Goal: Task Accomplishment & Management: Complete application form

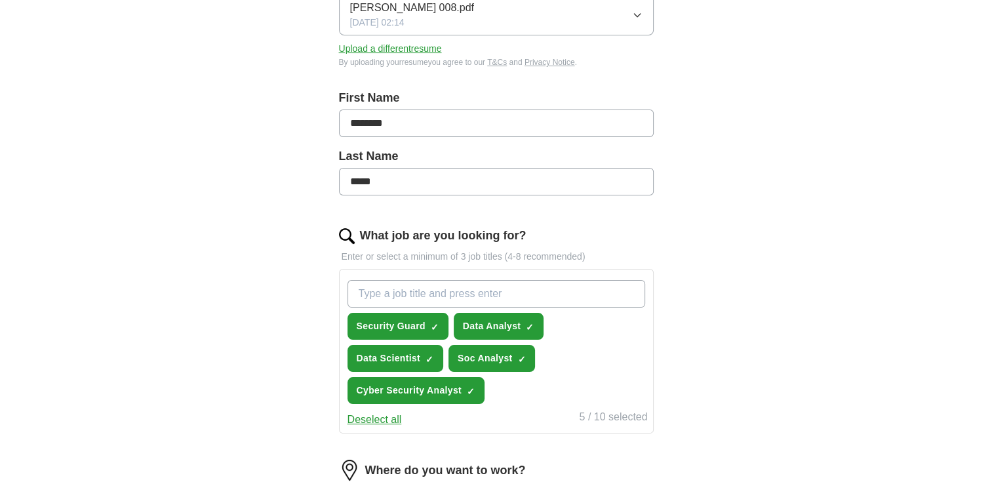
scroll to position [215, 0]
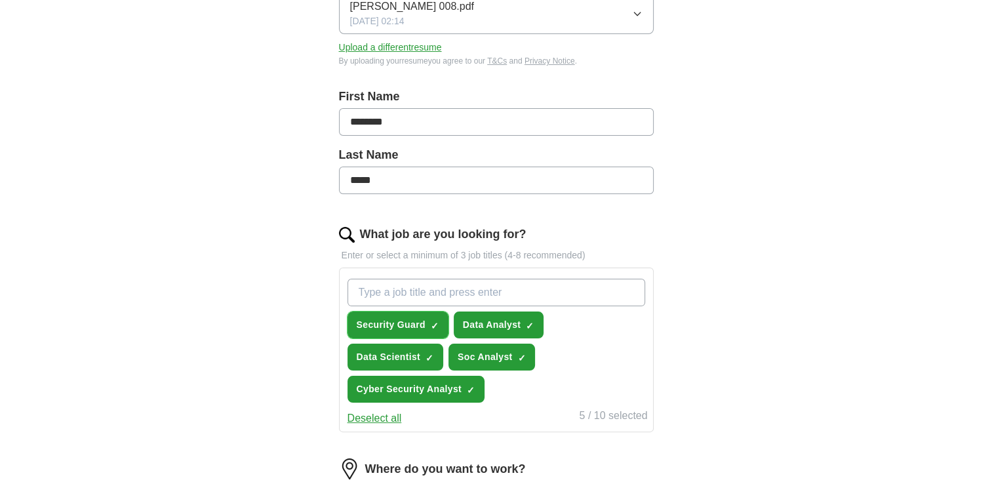
click at [0, 0] on span "×" at bounding box center [0, 0] width 0 height 0
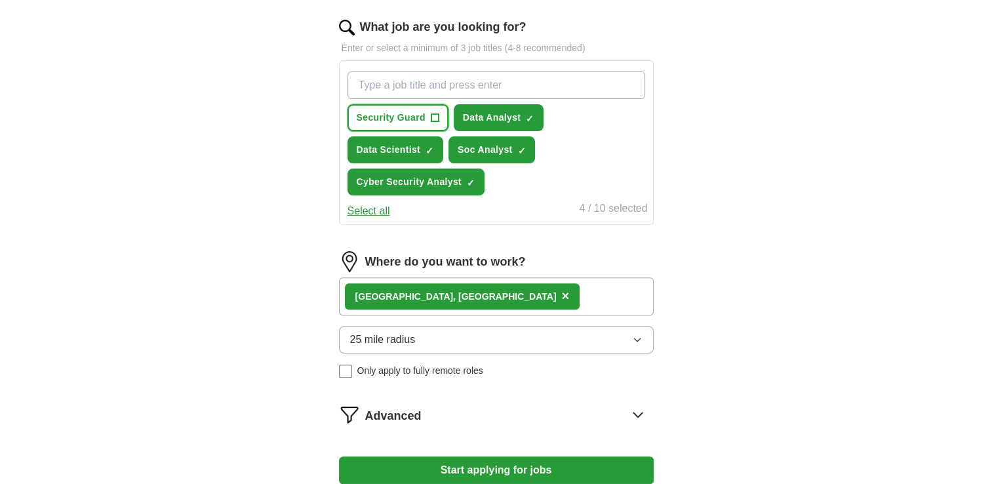
scroll to position [425, 0]
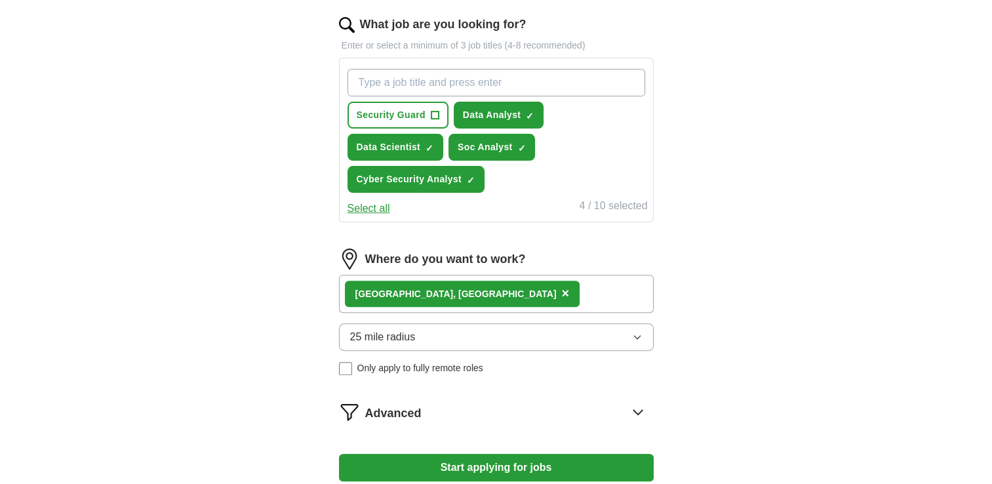
click at [641, 332] on icon "button" at bounding box center [637, 337] width 10 height 10
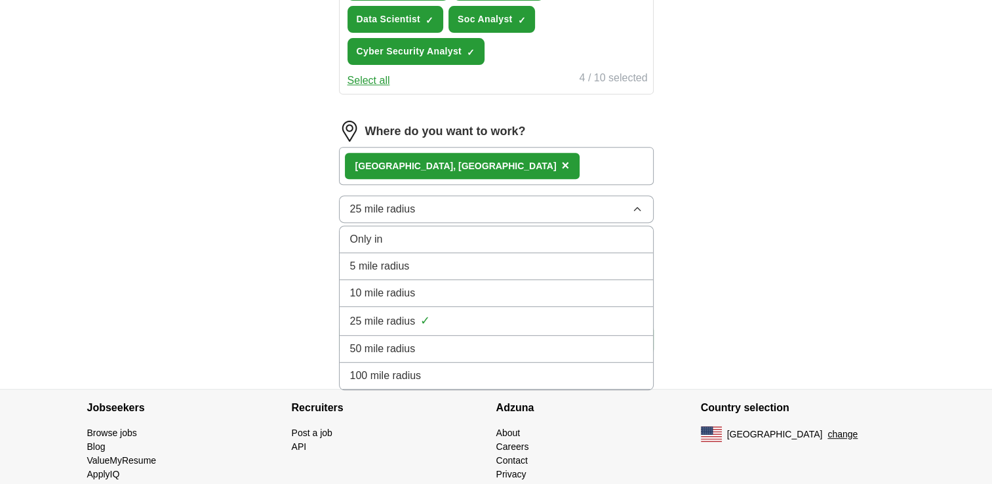
scroll to position [554, 0]
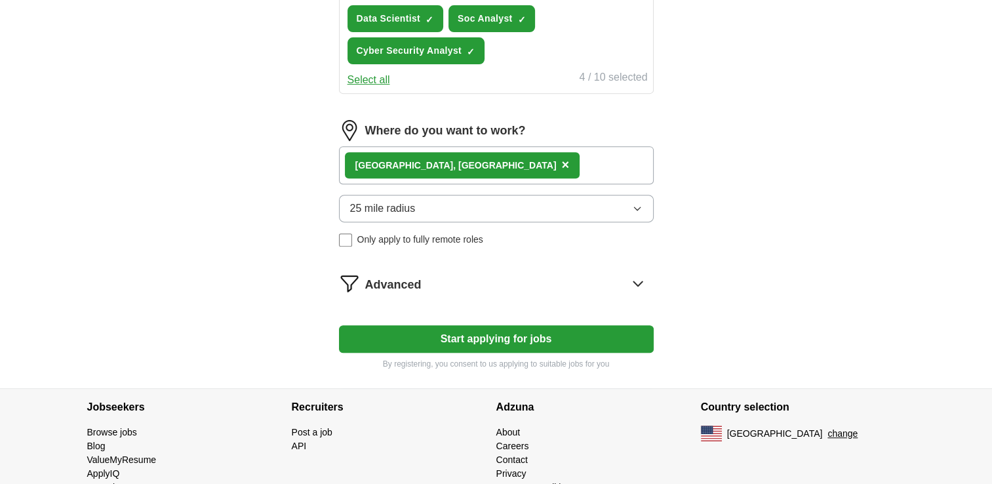
click at [622, 325] on button "Start applying for jobs" at bounding box center [496, 339] width 315 height 28
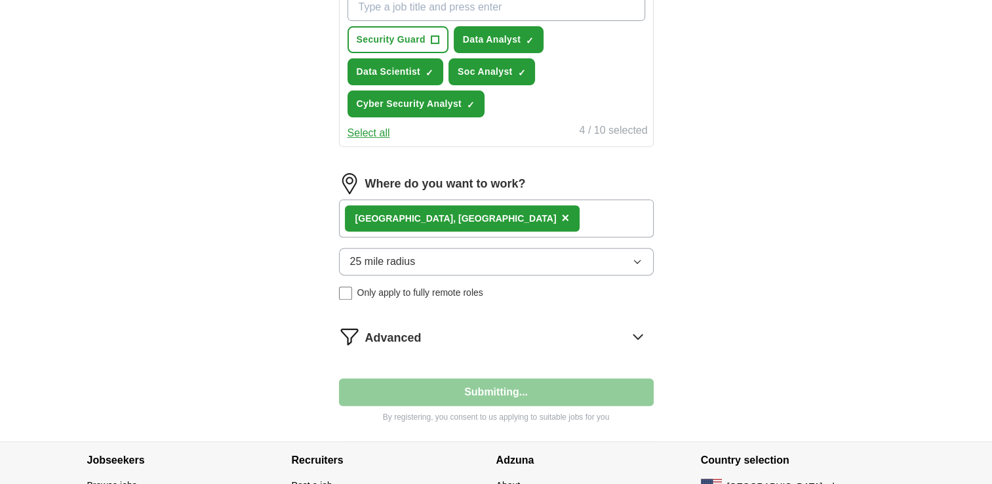
select select "**"
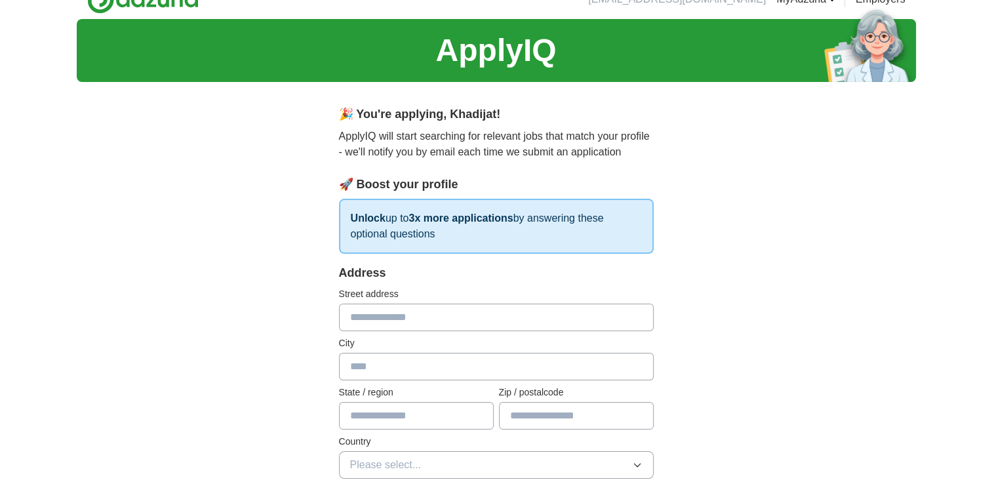
scroll to position [0, 0]
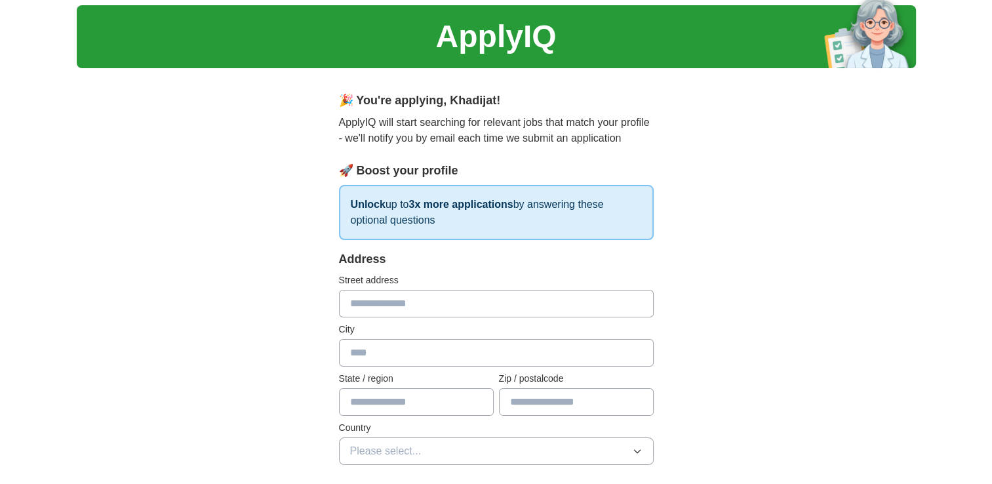
scroll to position [33, 0]
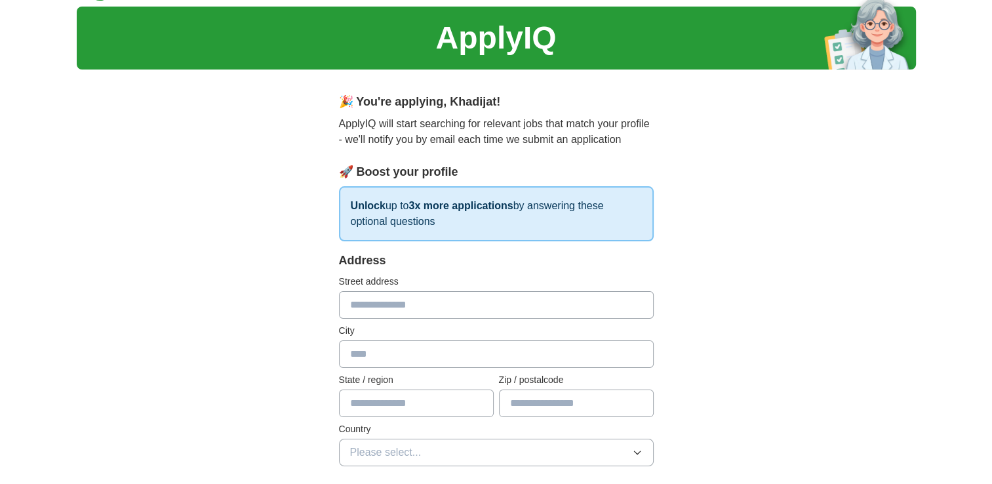
click at [432, 308] on input "text" at bounding box center [496, 305] width 315 height 28
type input "**********"
type input "*****"
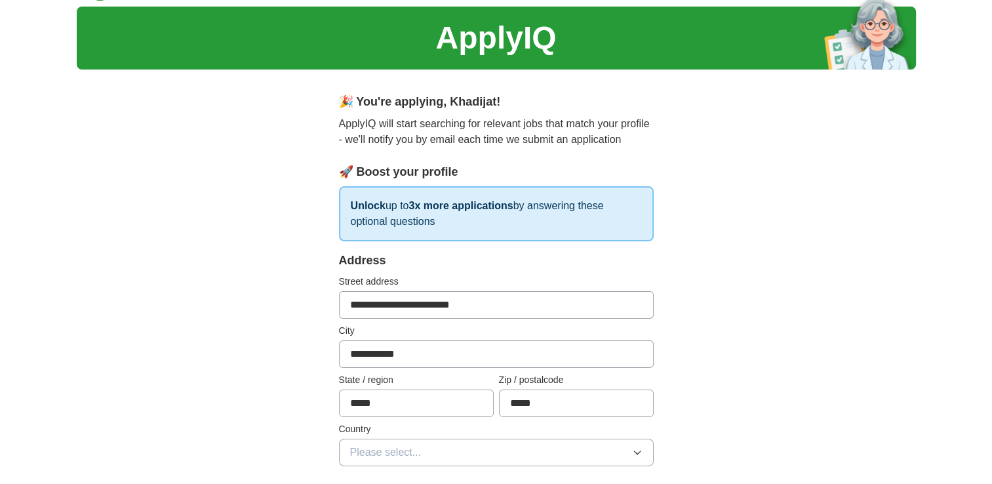
click at [371, 308] on input "**********" at bounding box center [496, 305] width 315 height 28
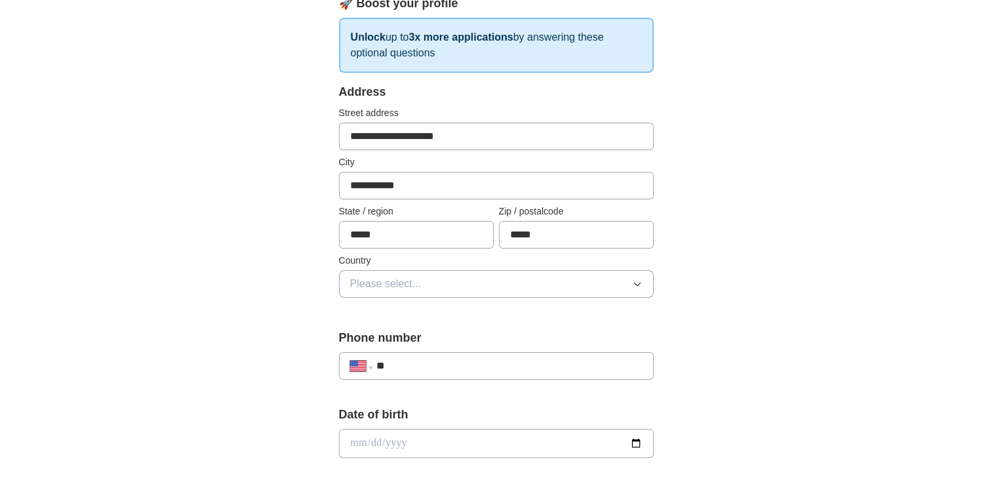
scroll to position [208, 0]
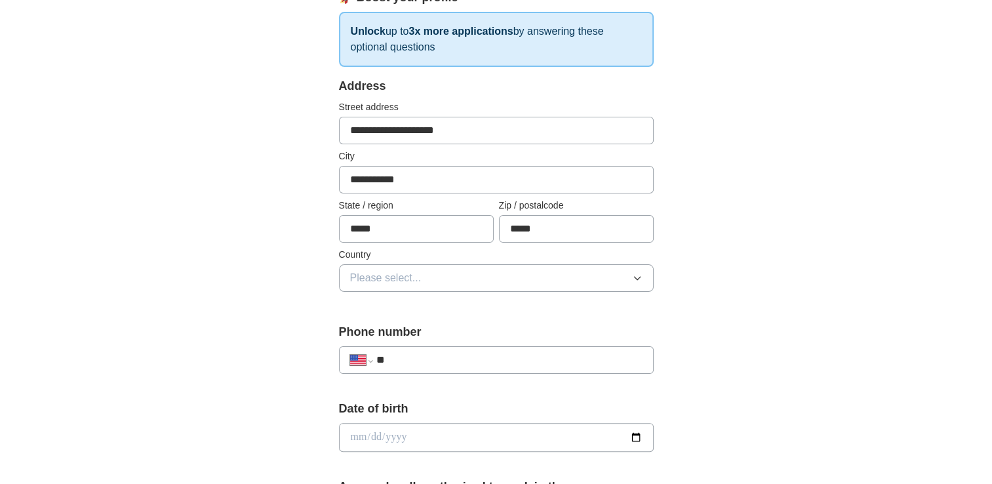
type input "**********"
click at [622, 272] on button "Please select..." at bounding box center [496, 278] width 315 height 28
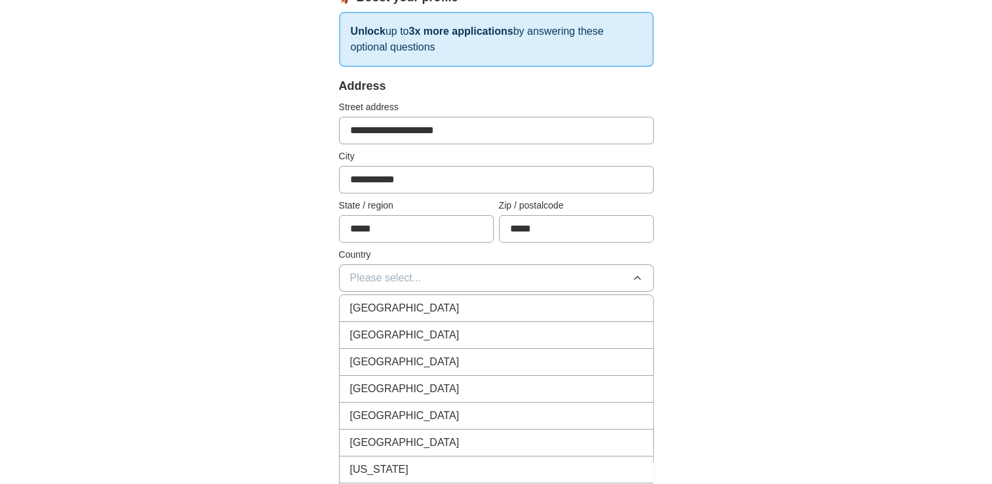
click at [594, 275] on button "Please select..." at bounding box center [496, 278] width 315 height 28
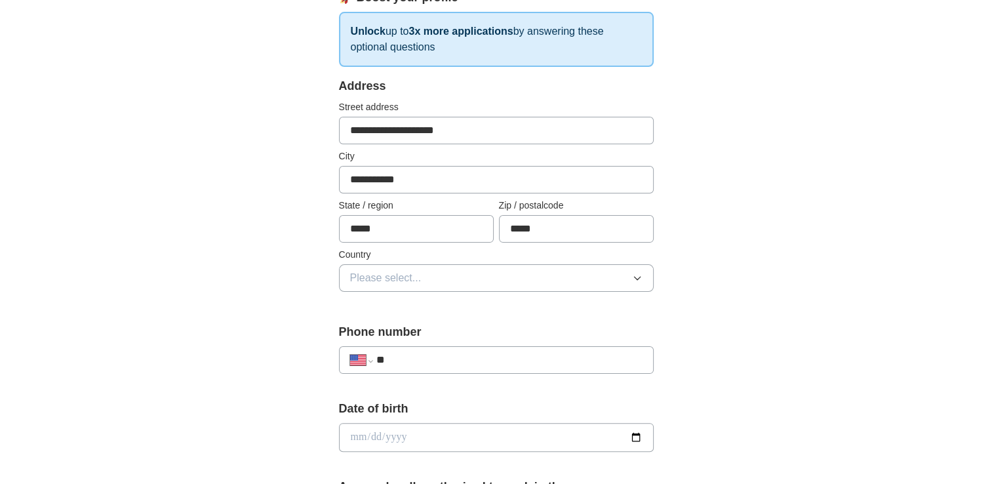
click at [594, 275] on button "Please select..." at bounding box center [496, 278] width 315 height 28
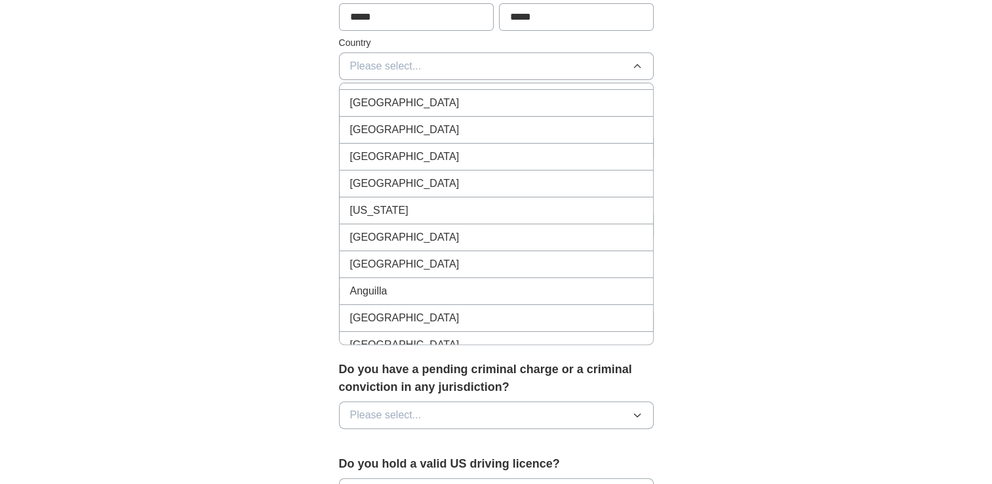
scroll to position [0, 0]
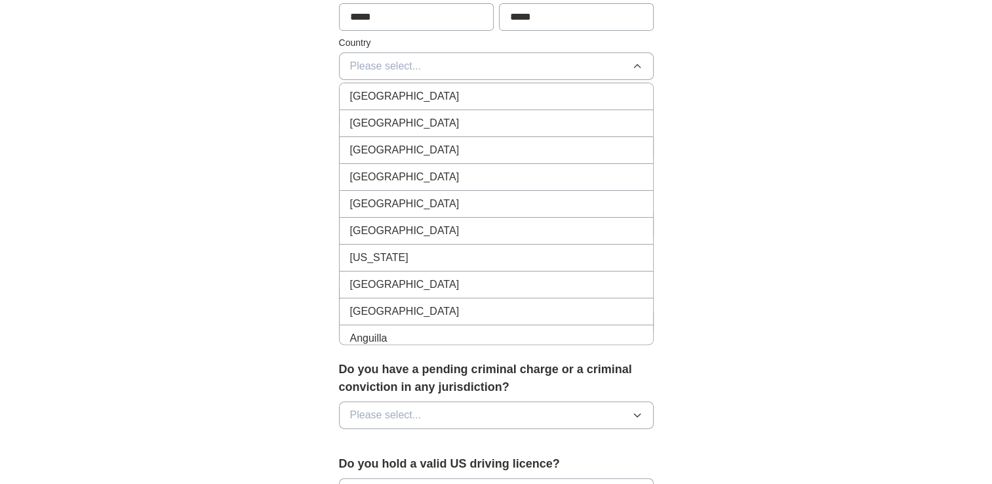
click at [623, 124] on div "United States" at bounding box center [496, 123] width 293 height 16
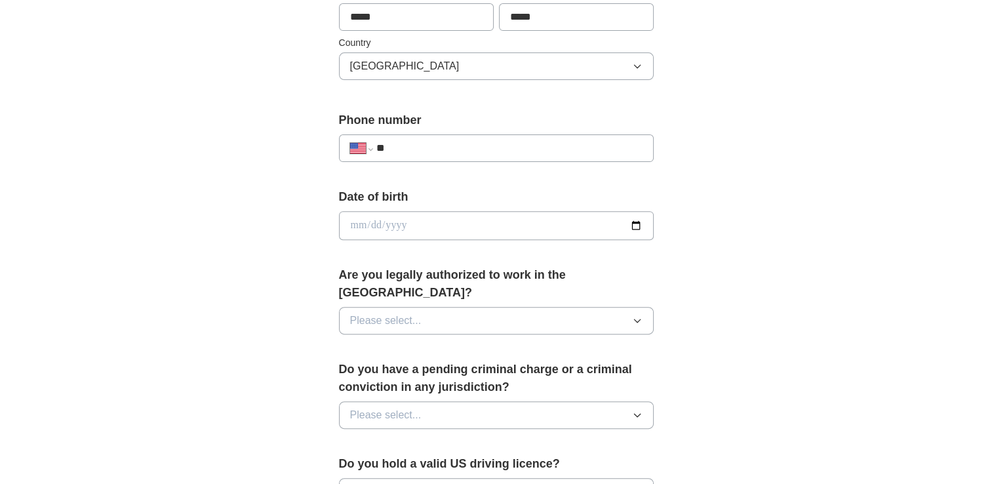
click at [598, 140] on input "**" at bounding box center [509, 148] width 266 height 16
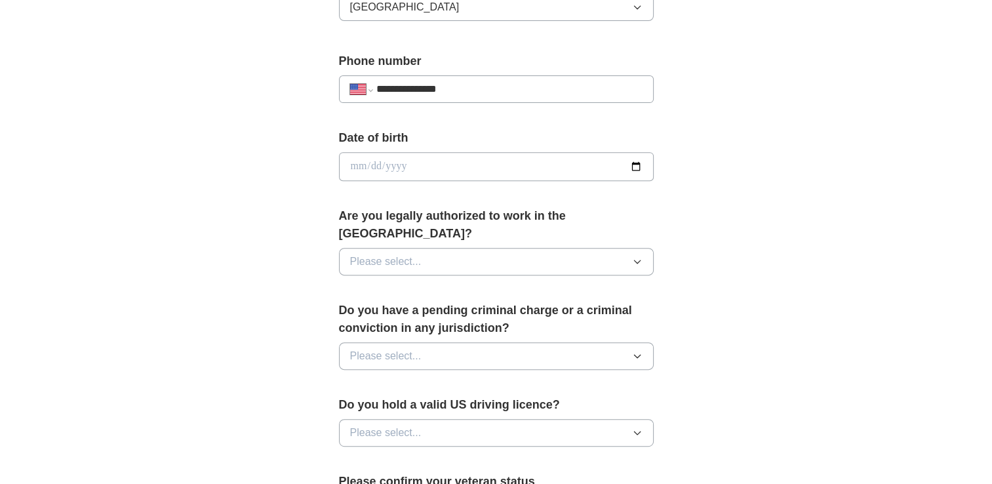
scroll to position [480, 0]
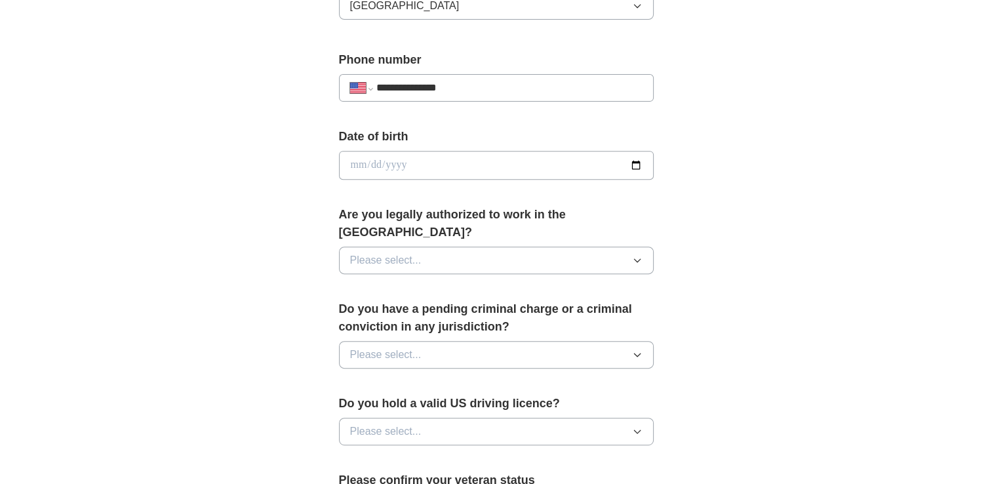
type input "**********"
click at [629, 247] on button "Please select..." at bounding box center [496, 261] width 315 height 28
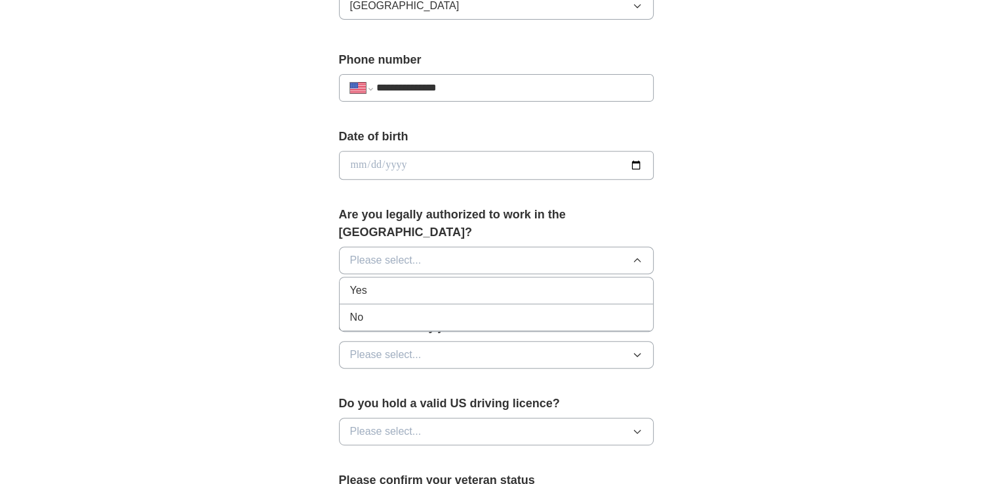
click at [630, 283] on div "Yes" at bounding box center [496, 291] width 293 height 16
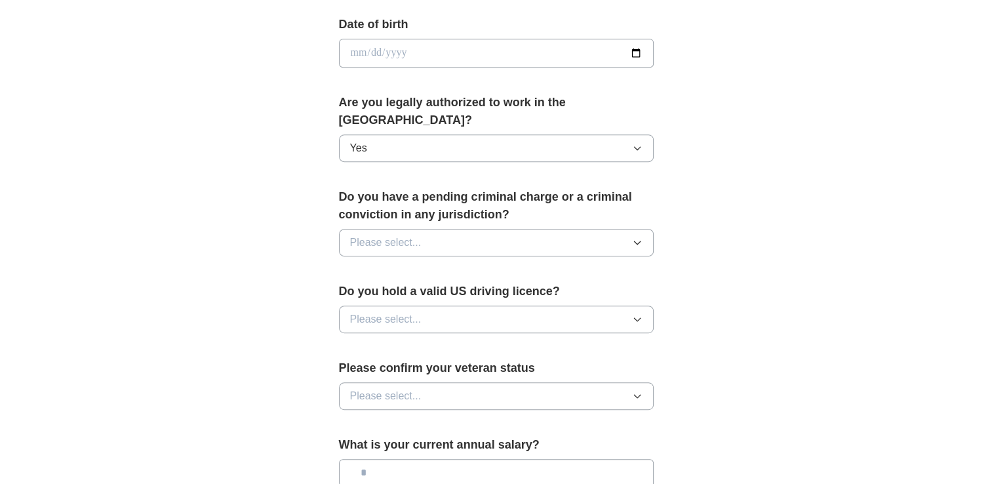
scroll to position [598, 0]
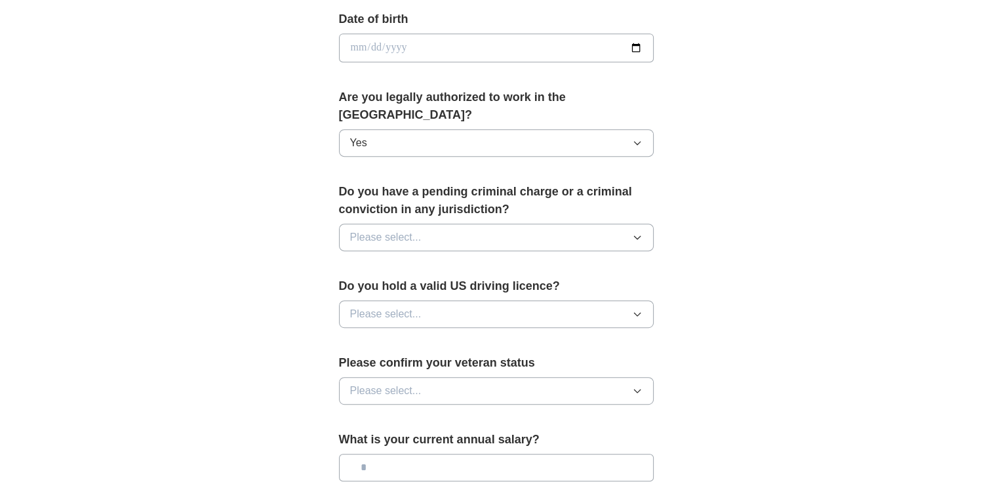
click at [649, 224] on button "Please select..." at bounding box center [496, 238] width 315 height 28
click at [632, 287] on div "No" at bounding box center [496, 295] width 293 height 16
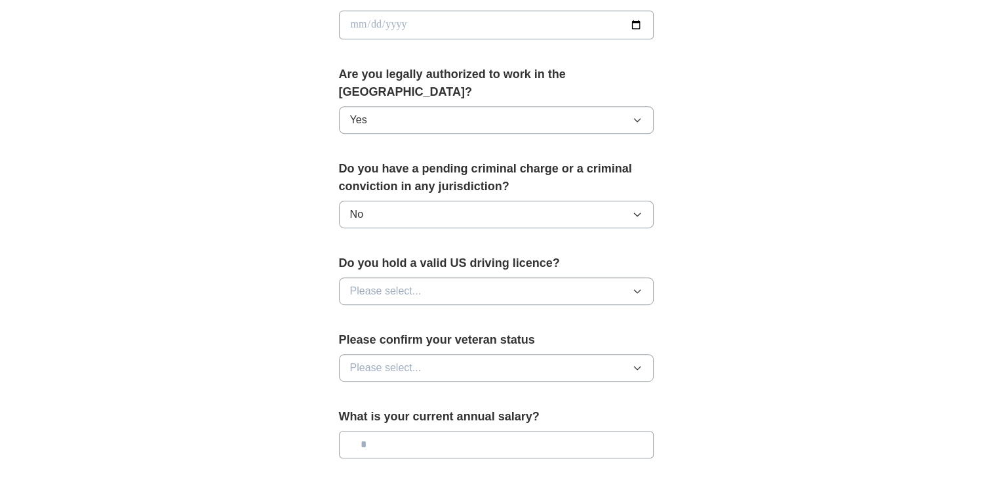
scroll to position [622, 0]
click at [632, 285] on icon "button" at bounding box center [637, 290] width 10 height 10
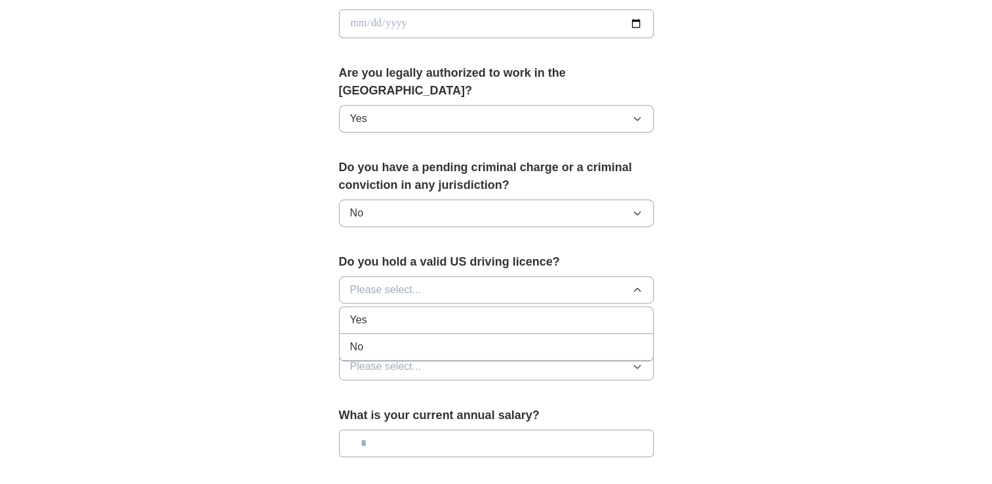
click at [641, 312] on div "Yes" at bounding box center [496, 320] width 293 height 16
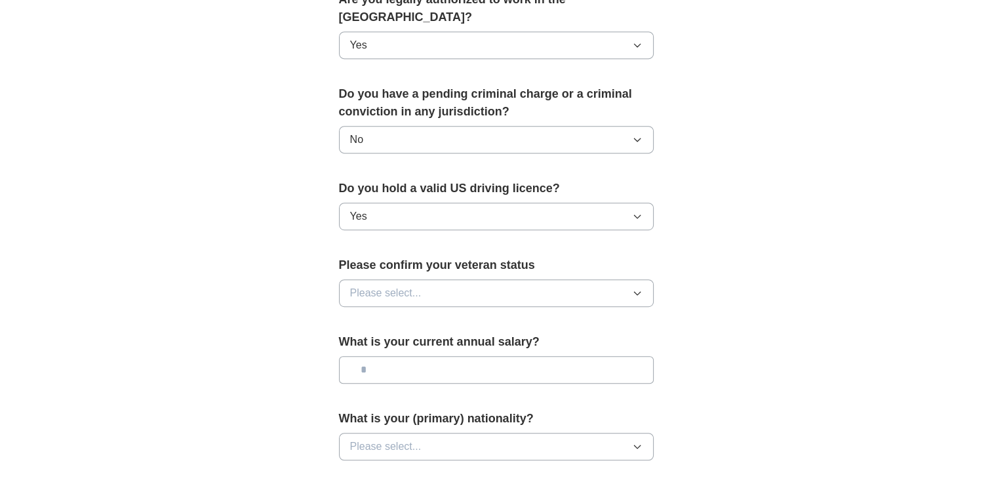
scroll to position [695, 0]
click at [642, 288] on icon "button" at bounding box center [637, 293] width 10 height 10
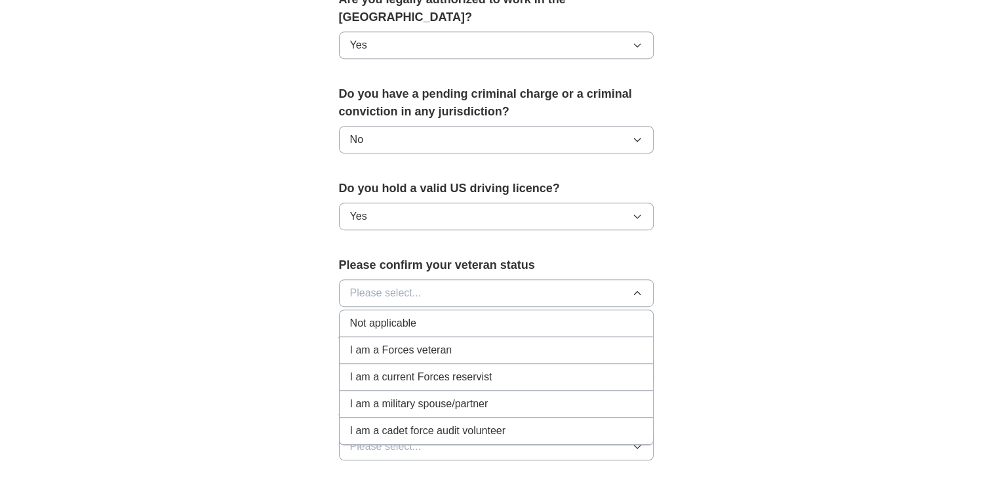
click at [626, 316] on div "Not applicable" at bounding box center [496, 324] width 293 height 16
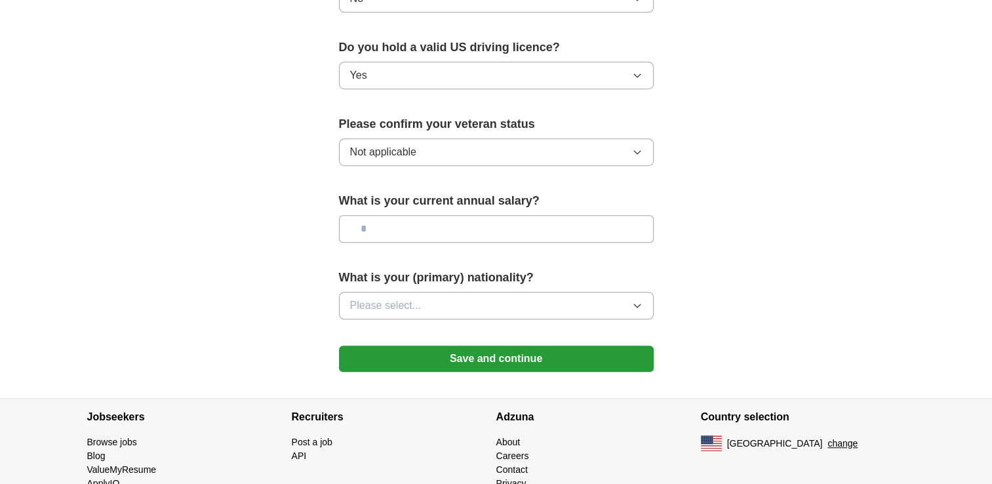
scroll to position [840, 0]
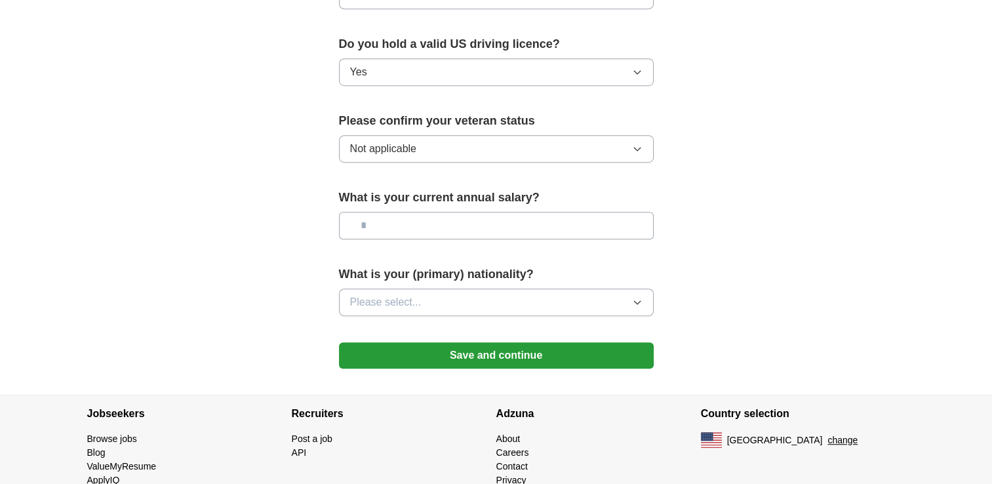
click at [645, 289] on button "Please select..." at bounding box center [496, 303] width 315 height 28
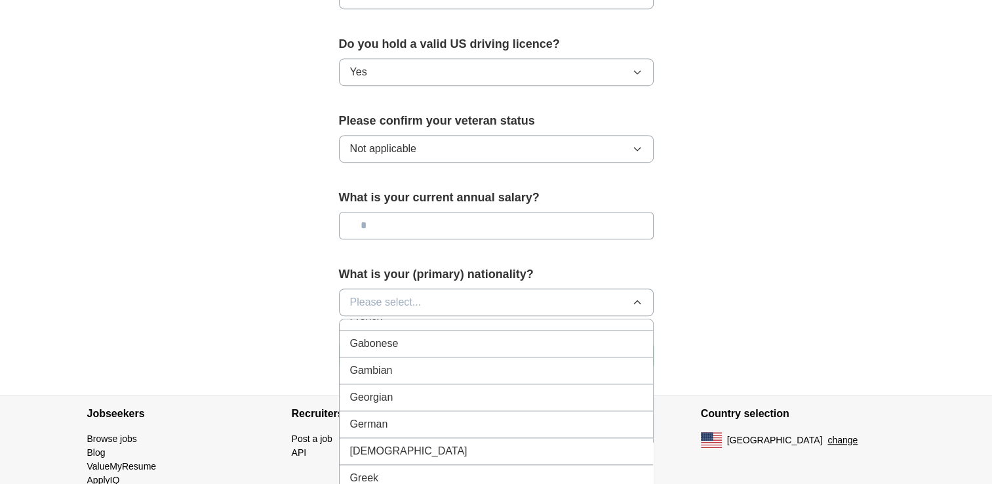
scroll to position [1711, 0]
click at [607, 416] on div "German" at bounding box center [496, 424] width 293 height 16
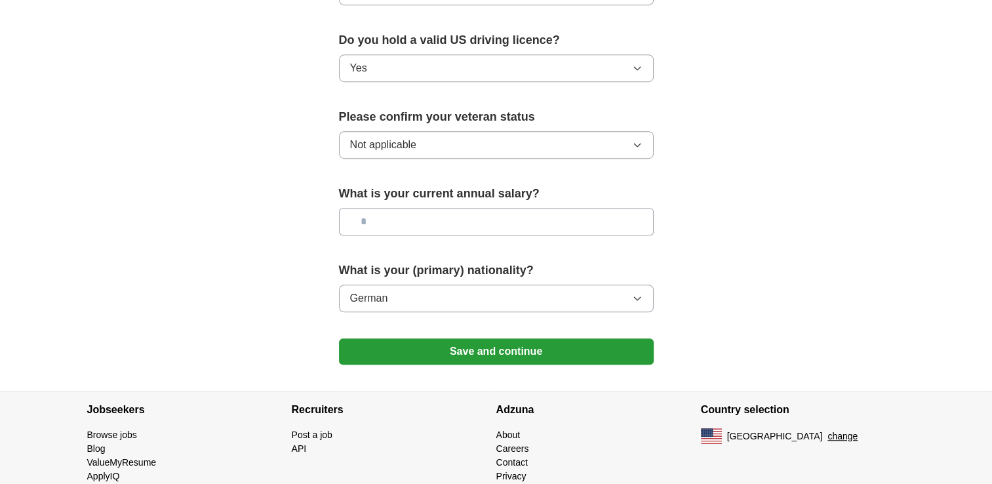
scroll to position [861, 0]
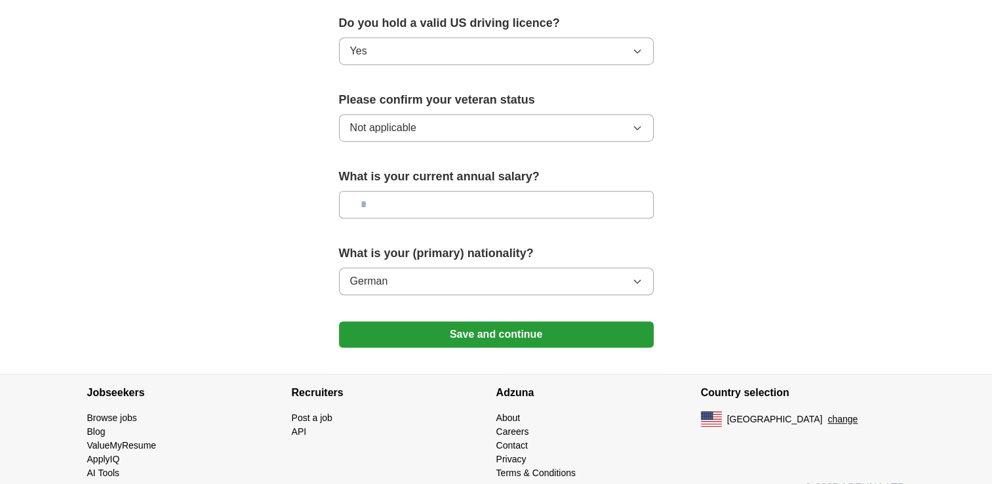
click at [623, 321] on button "Save and continue" at bounding box center [496, 334] width 315 height 26
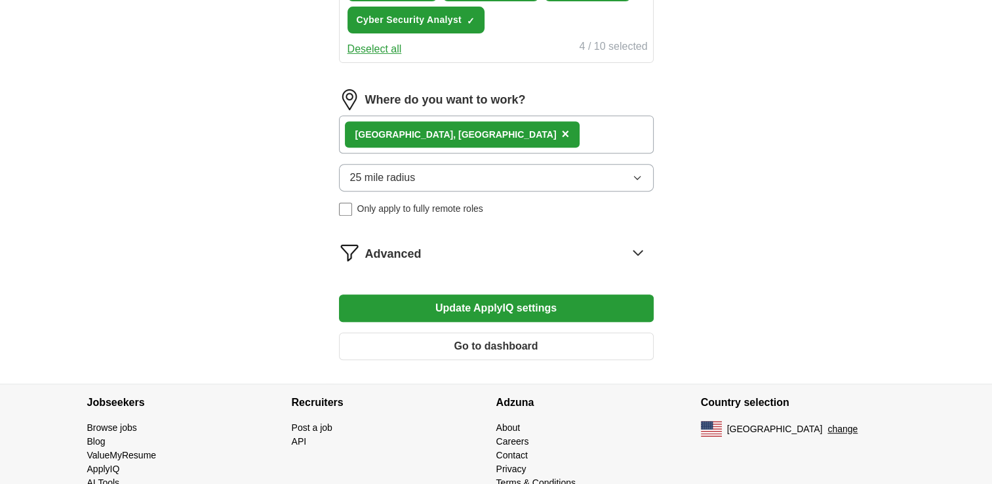
scroll to position [556, 0]
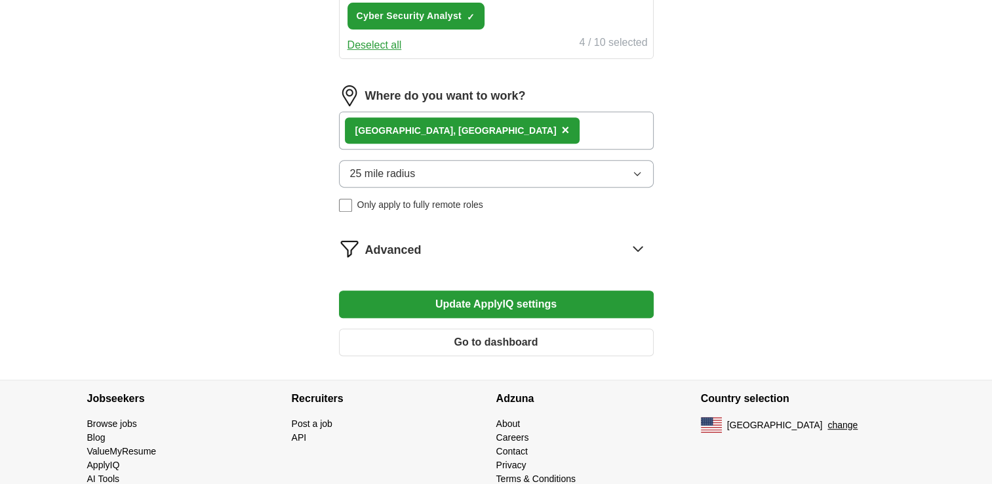
click at [609, 292] on button "Update ApplyIQ settings" at bounding box center [496, 305] width 315 height 28
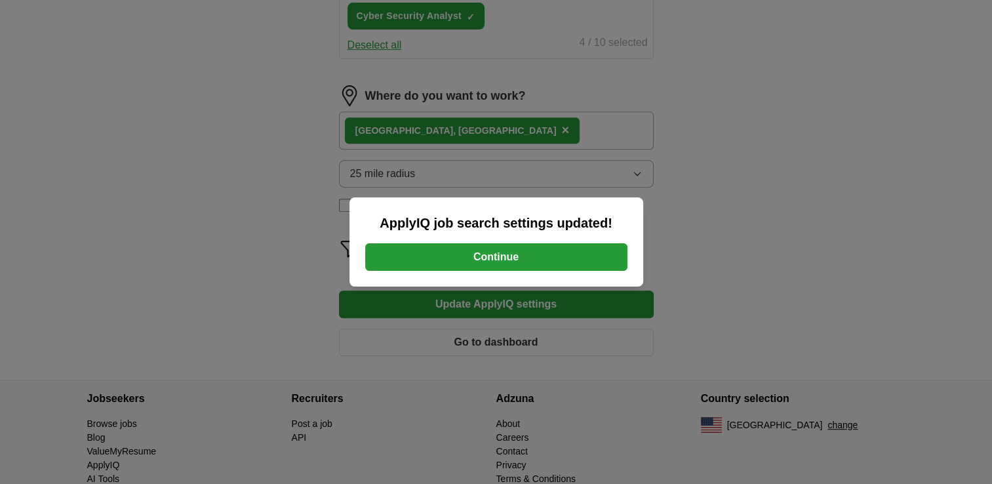
click at [575, 253] on button "Continue" at bounding box center [496, 257] width 262 height 28
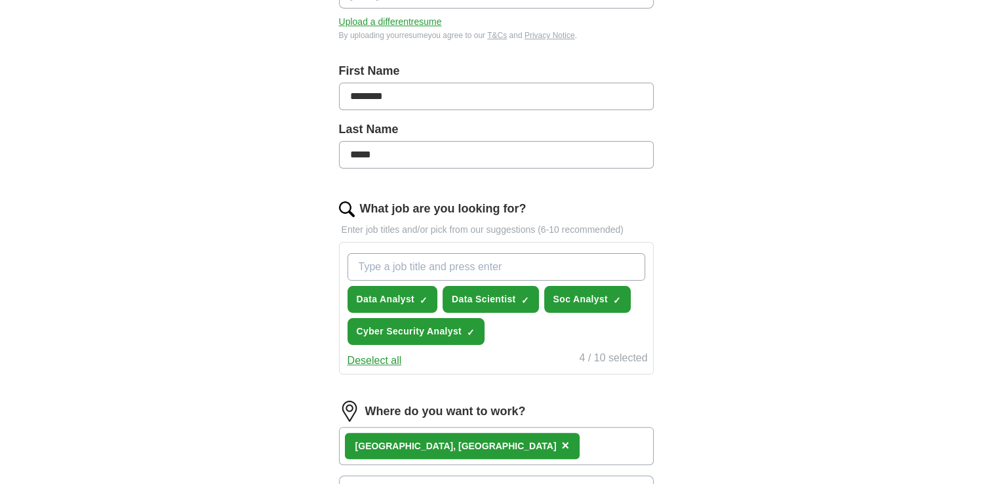
scroll to position [245, 0]
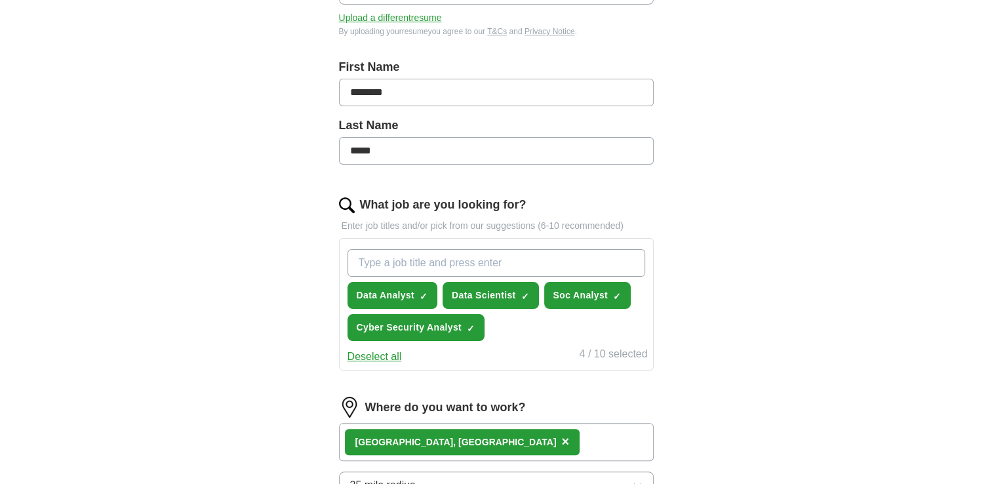
click at [409, 261] on input "What job are you looking for?" at bounding box center [497, 263] width 298 height 28
type input "mechanical"
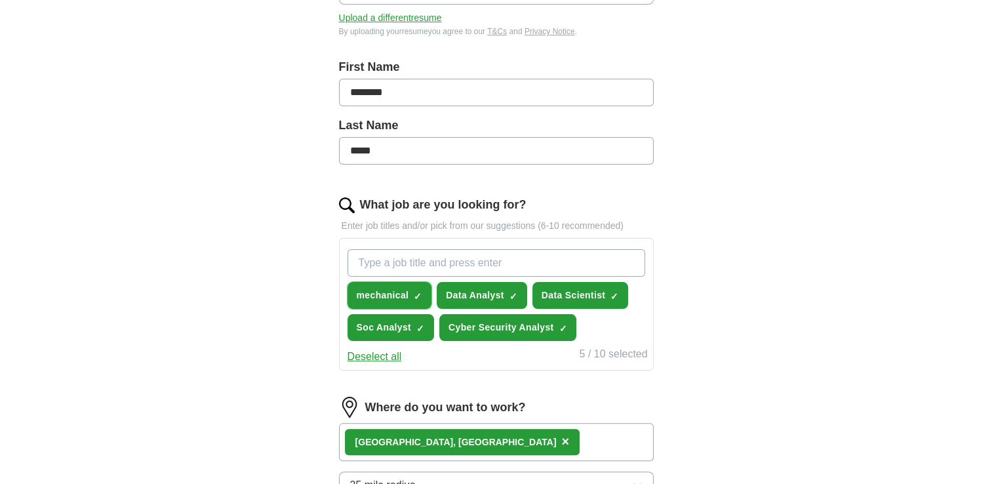
click at [393, 292] on span "mechanical" at bounding box center [383, 296] width 52 height 14
click at [417, 293] on span "+" at bounding box center [419, 296] width 8 height 10
click at [0, 0] on span "×" at bounding box center [0, 0] width 0 height 0
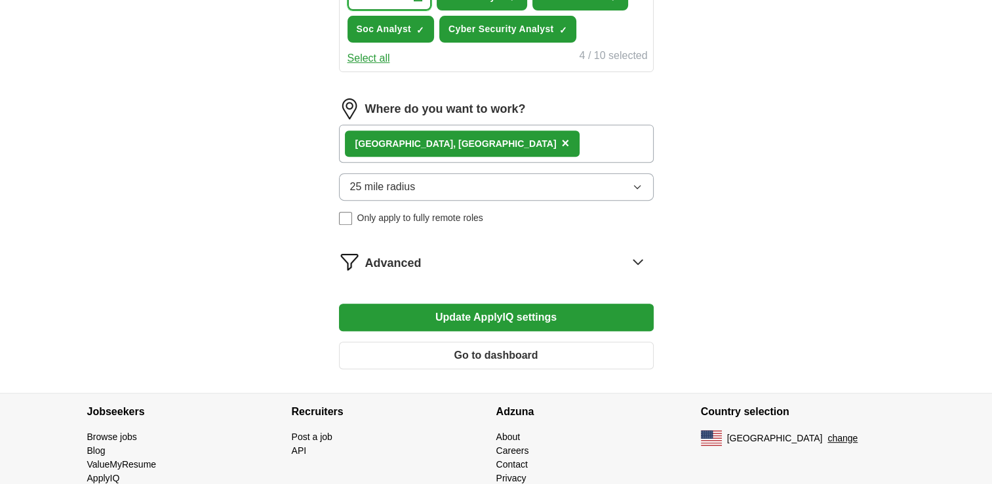
scroll to position [580, 0]
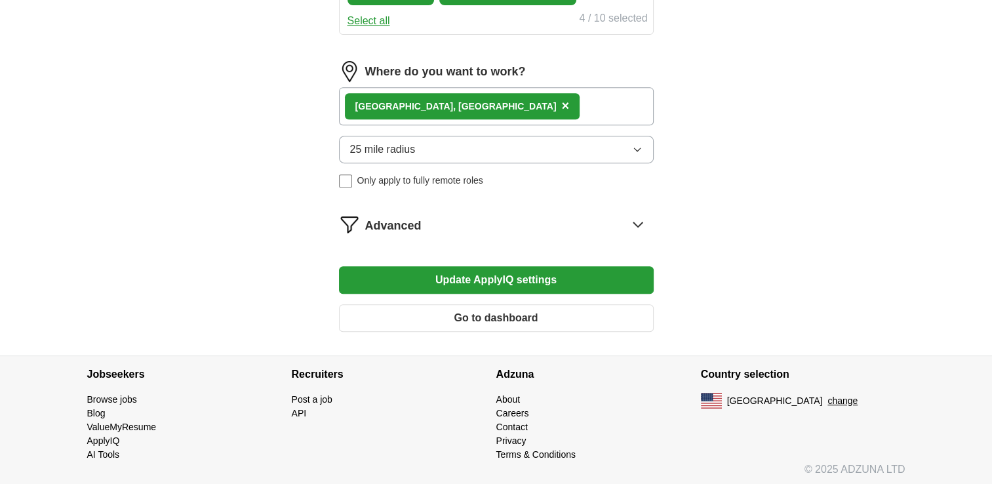
click at [559, 308] on button "Go to dashboard" at bounding box center [496, 318] width 315 height 28
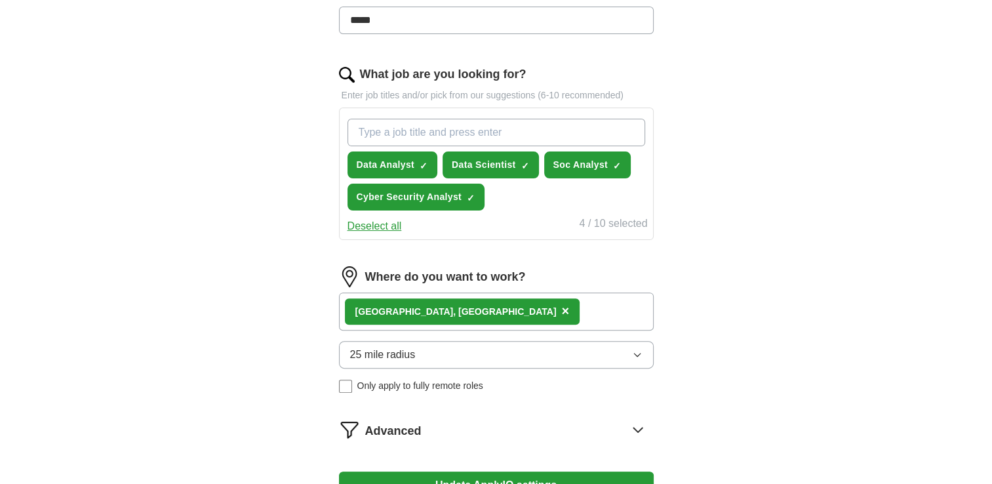
scroll to position [374, 0]
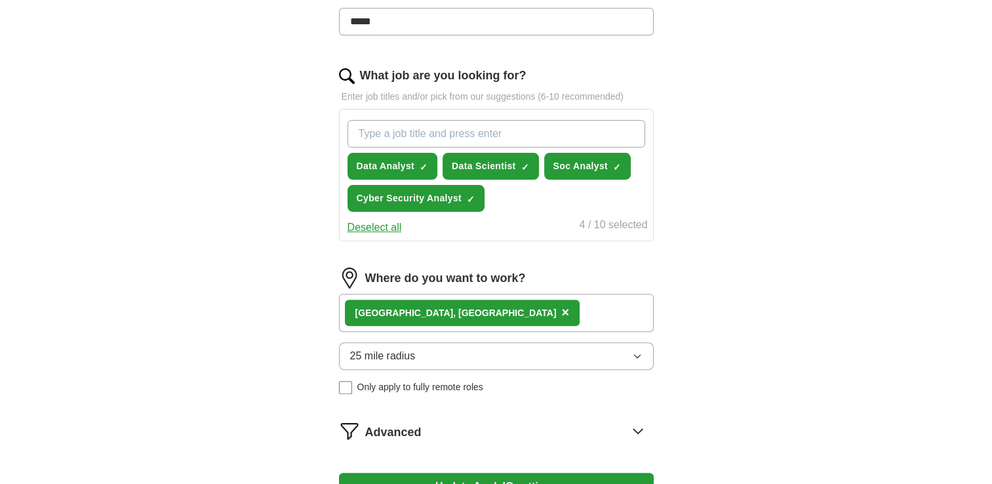
click at [525, 131] on input "What job are you looking for?" at bounding box center [497, 134] width 298 height 28
type input "mechinical engineering"
click at [444, 476] on button "Update ApplyIQ settings" at bounding box center [496, 487] width 315 height 28
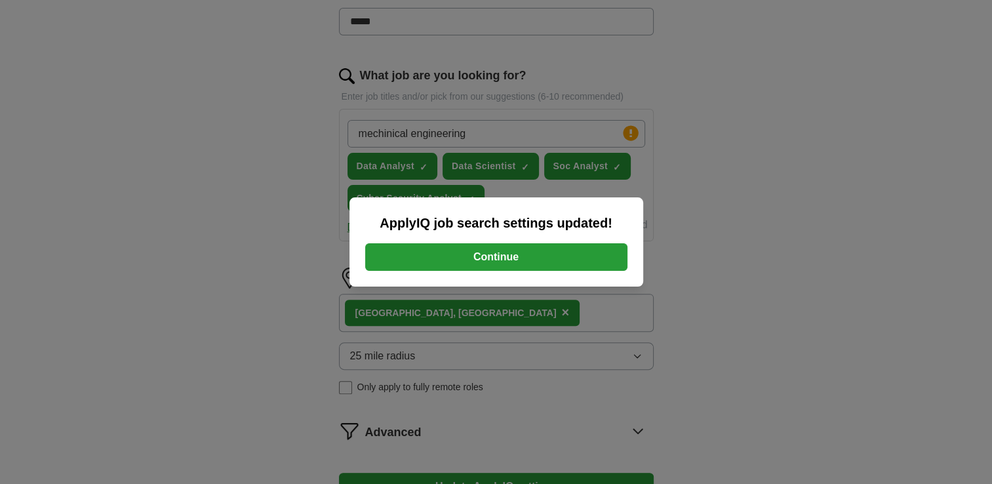
click at [499, 259] on button "Continue" at bounding box center [496, 257] width 262 height 28
